Goal: Find specific page/section: Find specific page/section

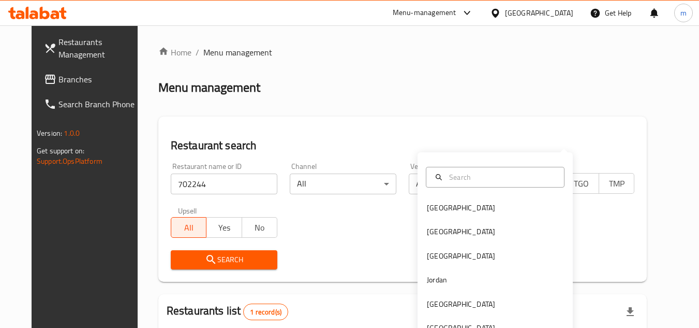
scroll to position [125, 0]
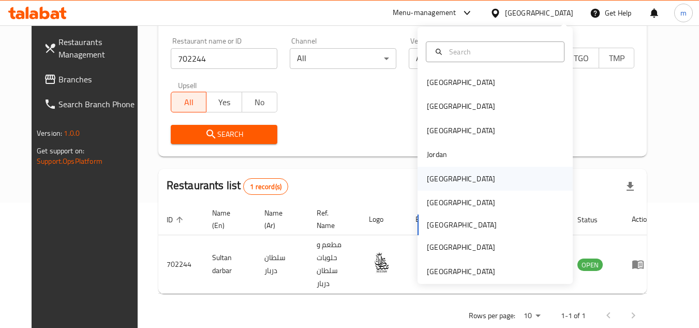
click at [438, 180] on div "[GEOGRAPHIC_DATA]" at bounding box center [461, 178] width 68 height 11
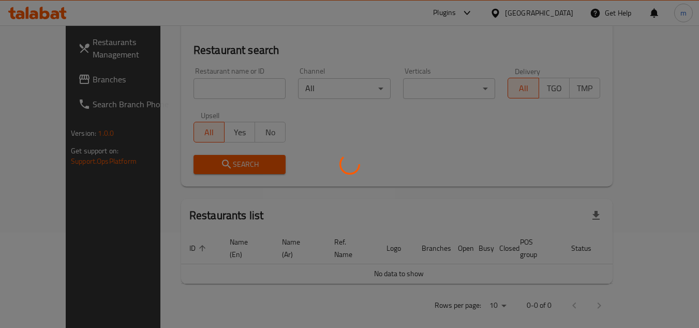
scroll to position [125, 0]
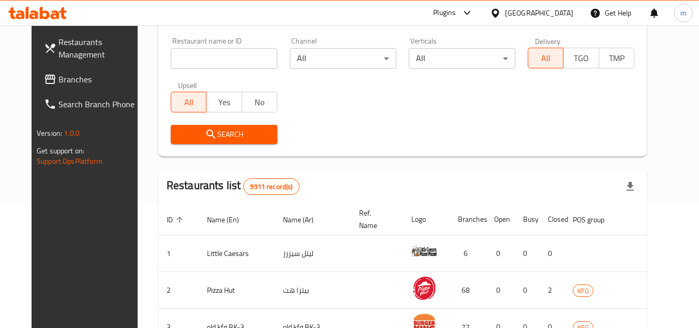
click at [58, 73] on span "Branches" at bounding box center [99, 79] width 82 height 12
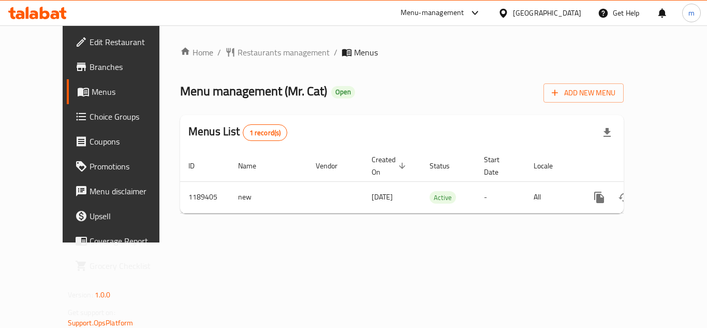
click at [242, 60] on div "Home / Restaurants management / Menus Menu management ( Mr. Cat ) Open Add New …" at bounding box center [402, 133] width 444 height 175
click at [241, 53] on span "Restaurants management" at bounding box center [284, 52] width 92 height 12
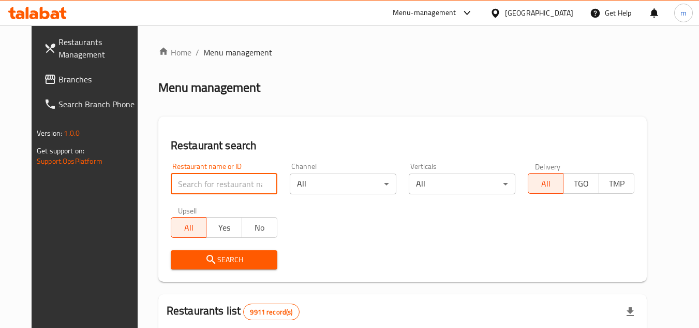
click at [181, 188] on input "search" at bounding box center [224, 183] width 107 height 21
paste input "/667247/"
type input "667247"
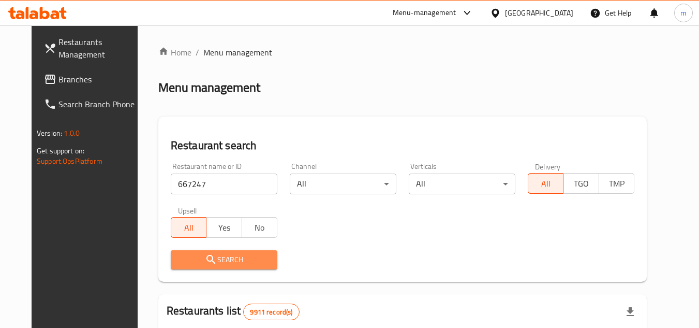
click at [205, 261] on icon "submit" at bounding box center [211, 259] width 12 height 12
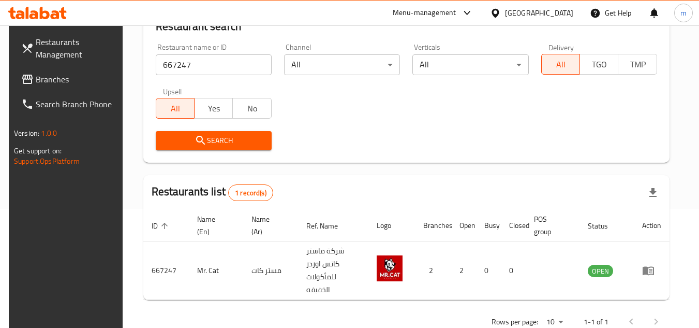
scroll to position [134, 0]
